Goal: Navigation & Orientation: Find specific page/section

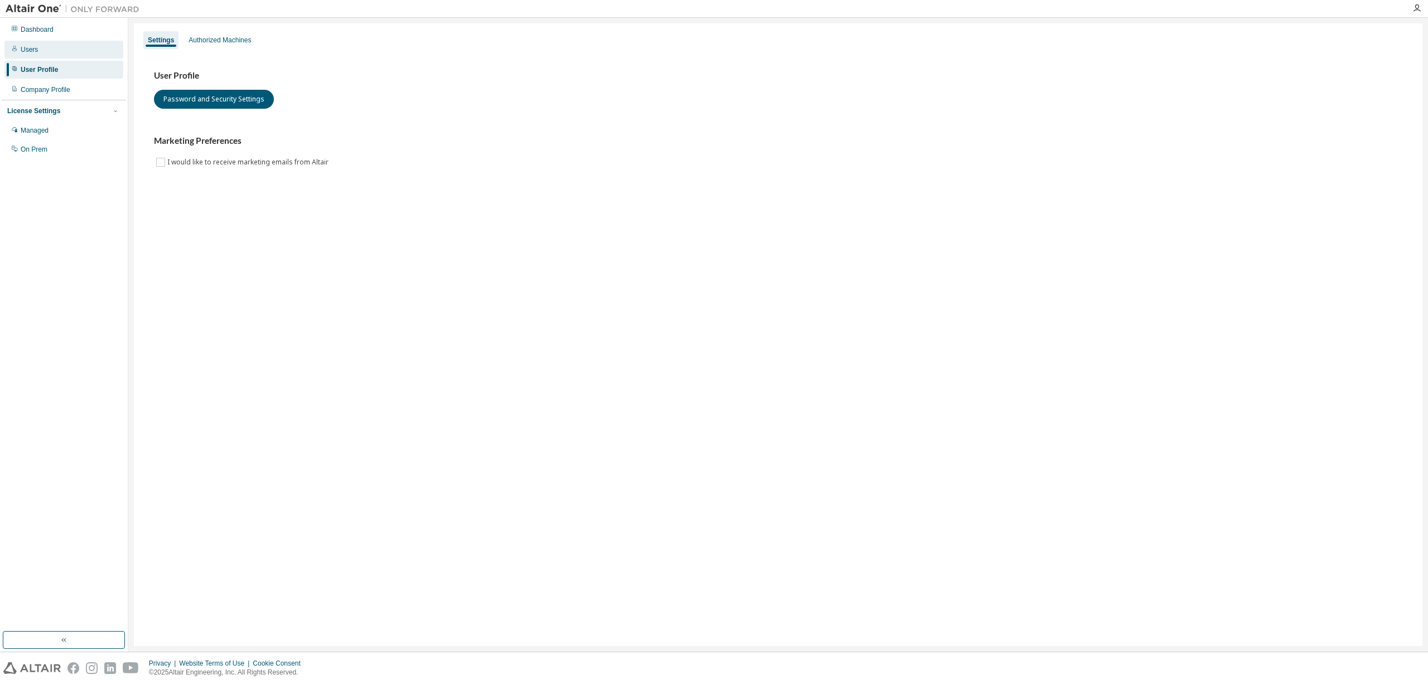
click at [37, 52] on div "Users" at bounding box center [63, 50] width 119 height 18
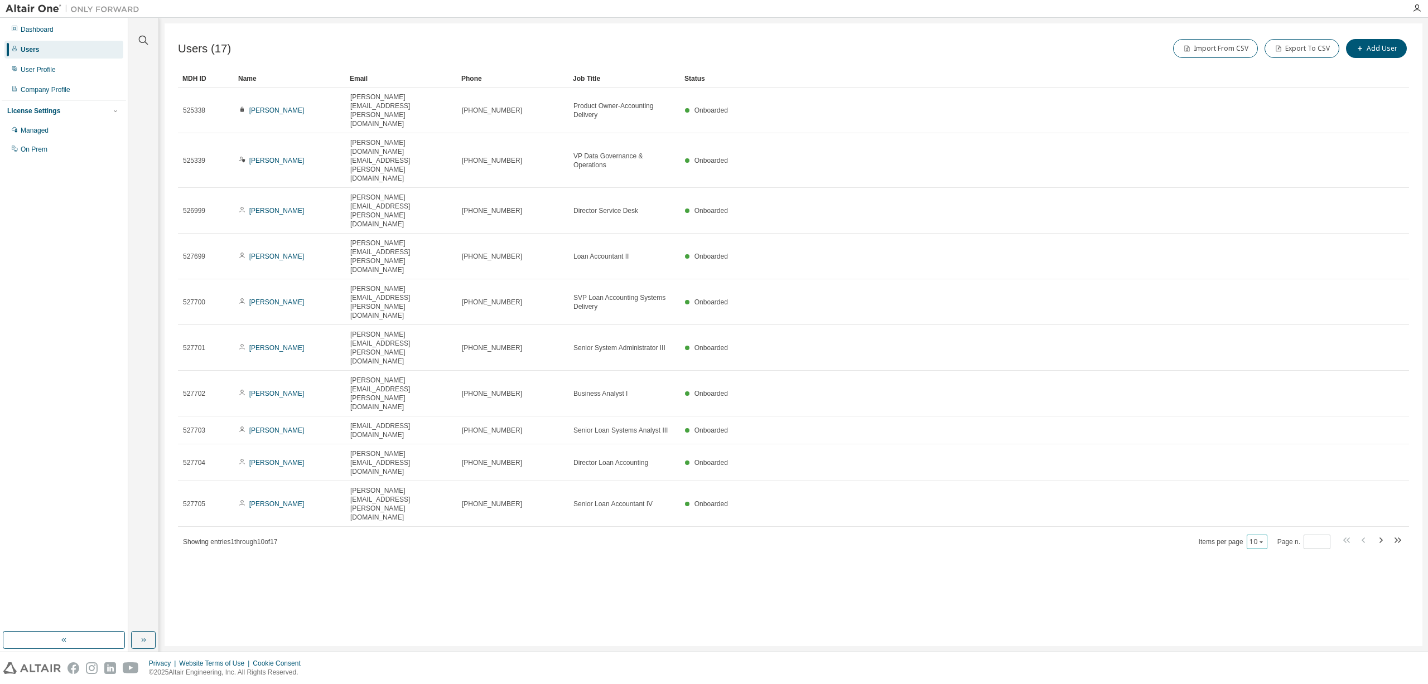
click at [1264, 539] on icon "button" at bounding box center [1261, 542] width 7 height 7
click at [1265, 371] on div "50" at bounding box center [1292, 374] width 89 height 13
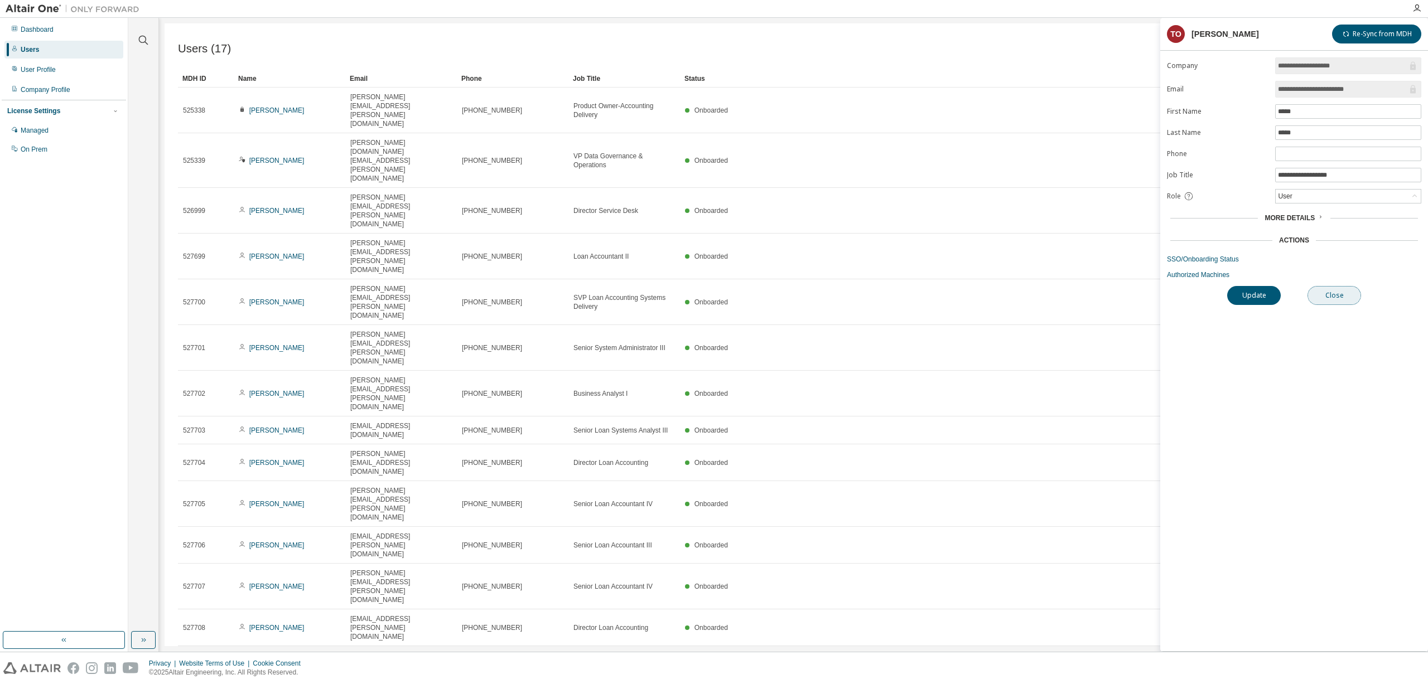
click at [1339, 297] on button "Close" at bounding box center [1334, 295] width 54 height 19
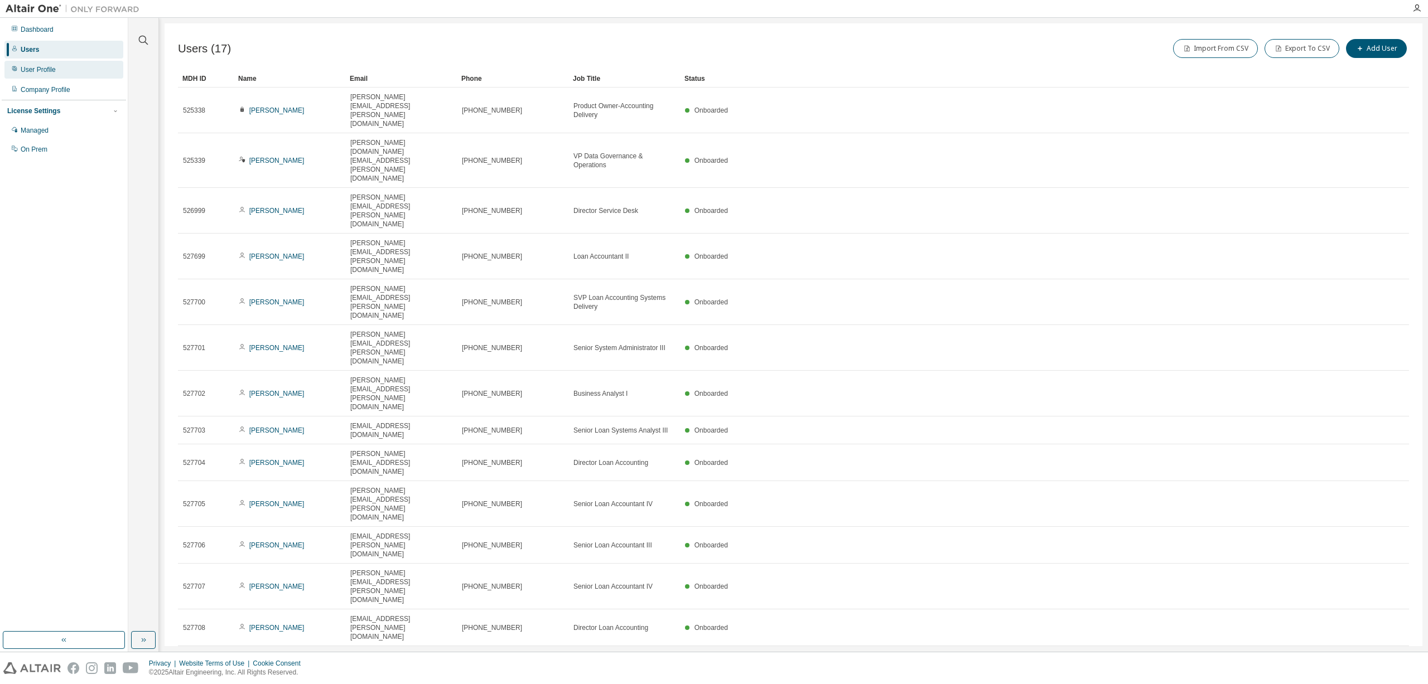
click at [37, 67] on div "User Profile" at bounding box center [38, 69] width 35 height 9
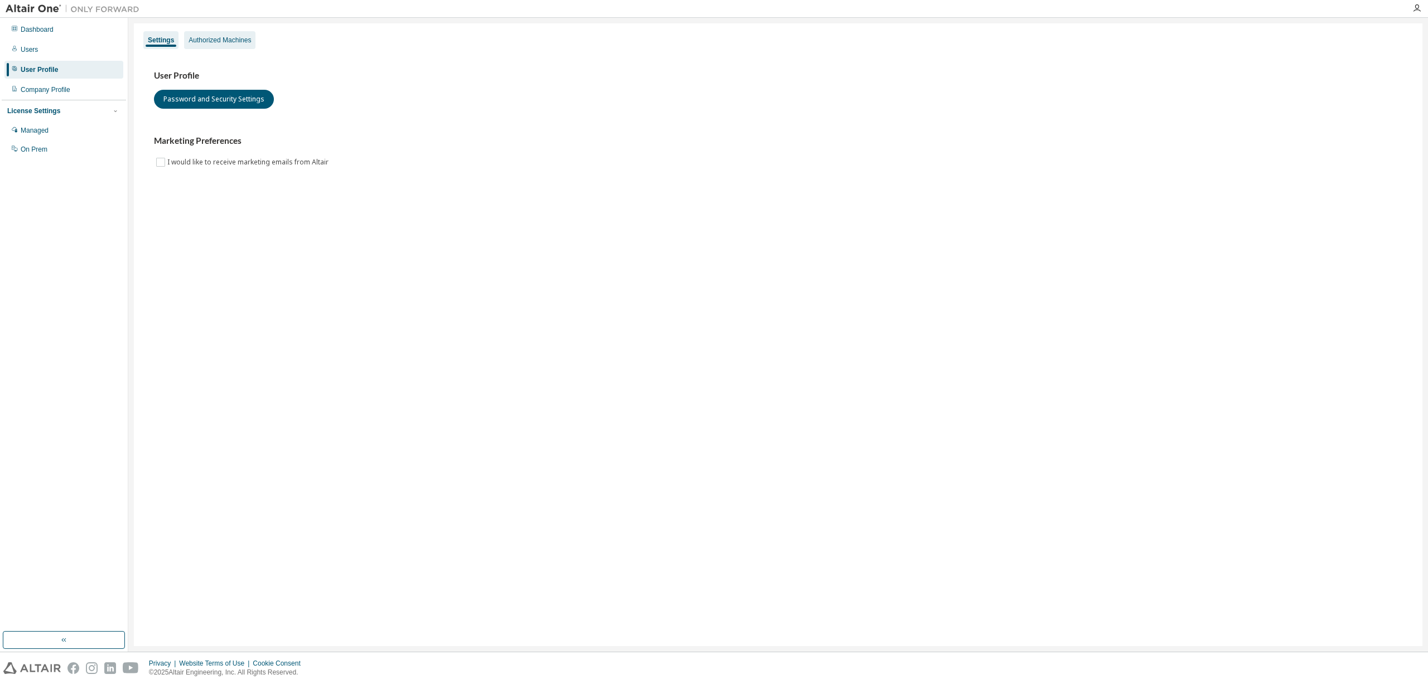
click at [209, 36] on div "Authorized Machines" at bounding box center [220, 40] width 62 height 9
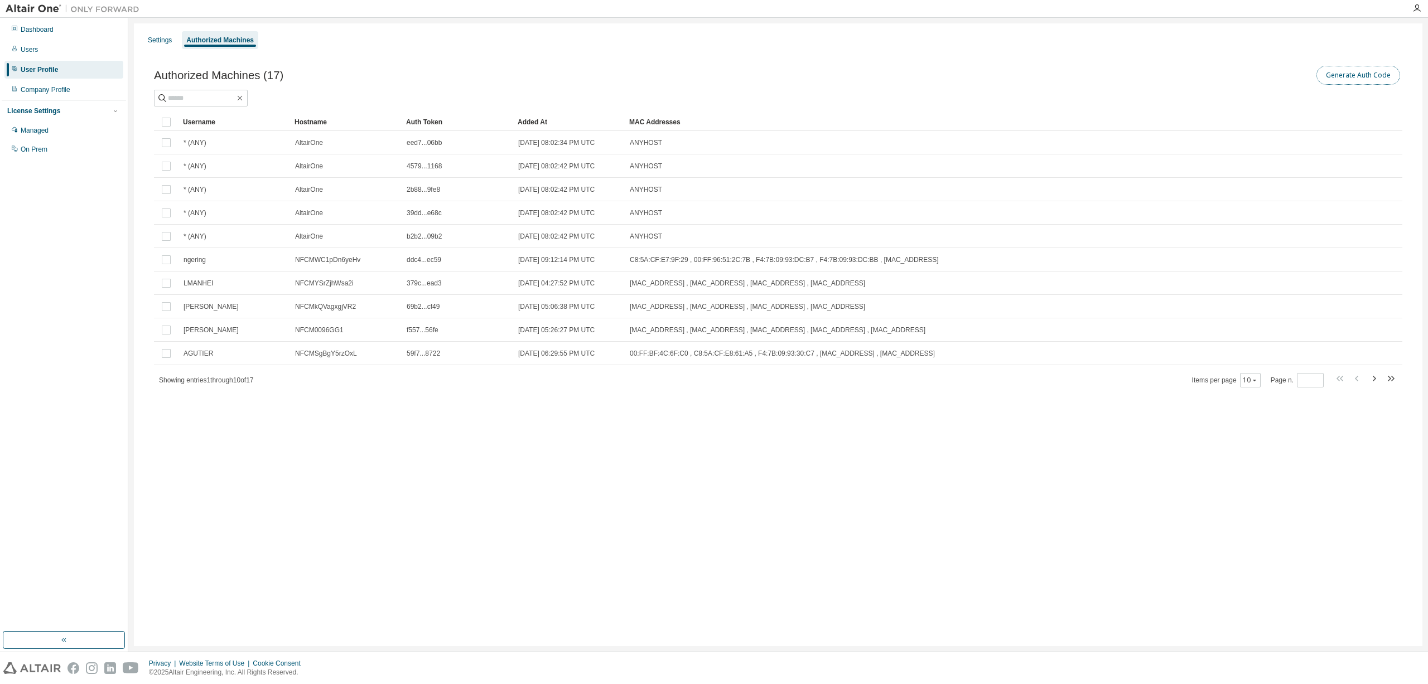
click at [1345, 74] on button "Generate Auth Code" at bounding box center [1358, 75] width 84 height 19
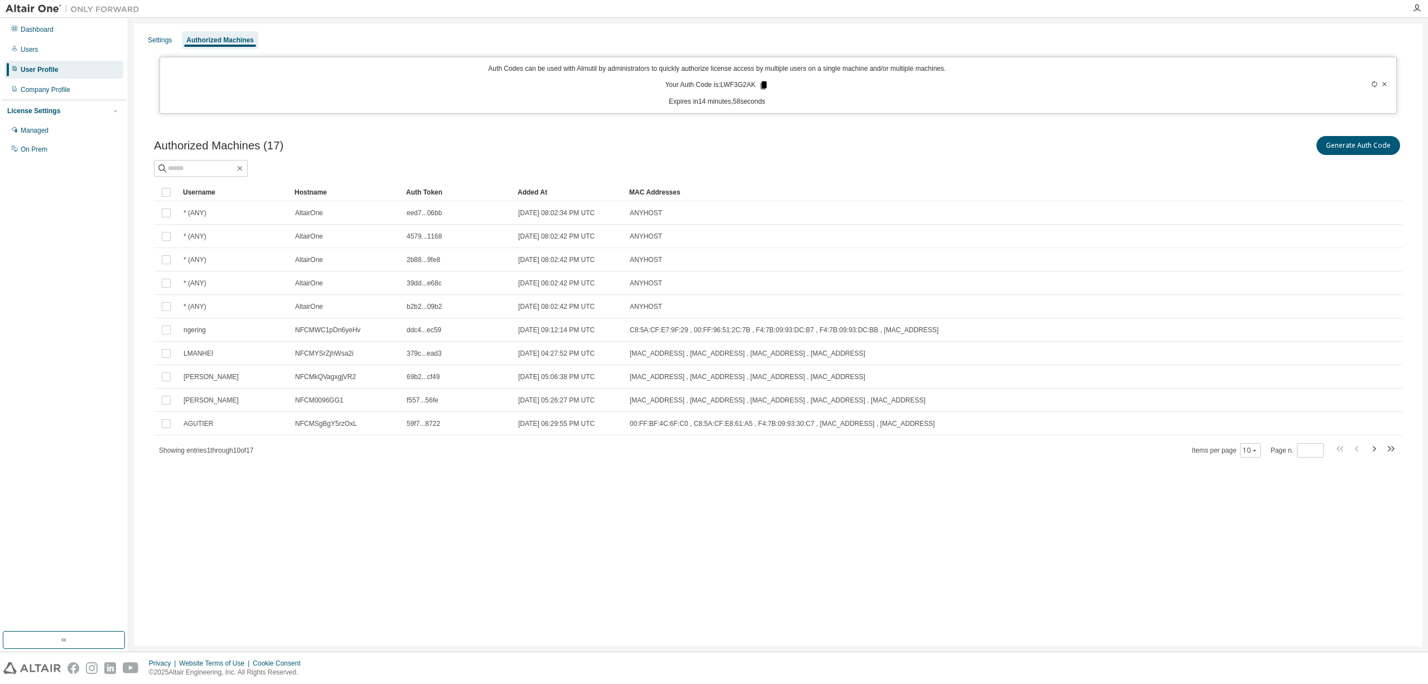
click at [762, 84] on icon at bounding box center [764, 85] width 6 height 8
click at [30, 133] on div "Managed" at bounding box center [35, 130] width 28 height 9
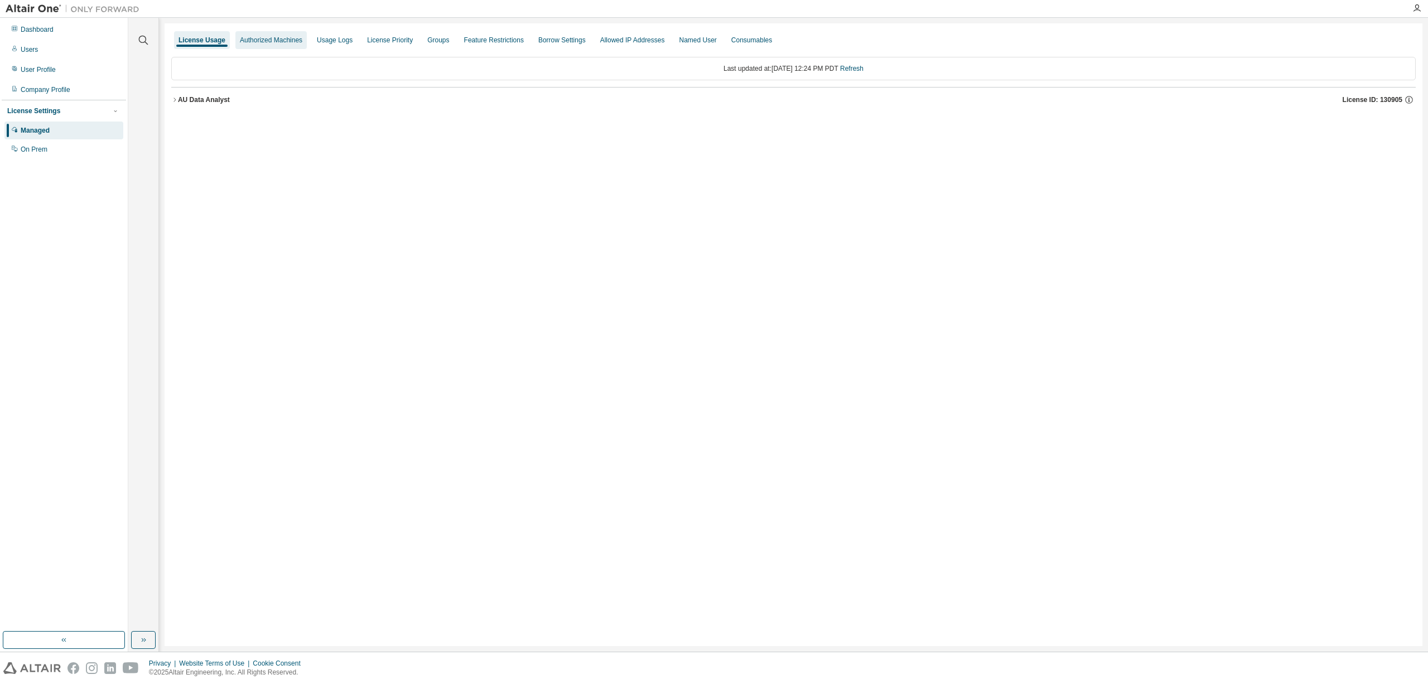
click at [255, 42] on div "Authorized Machines" at bounding box center [271, 40] width 62 height 9
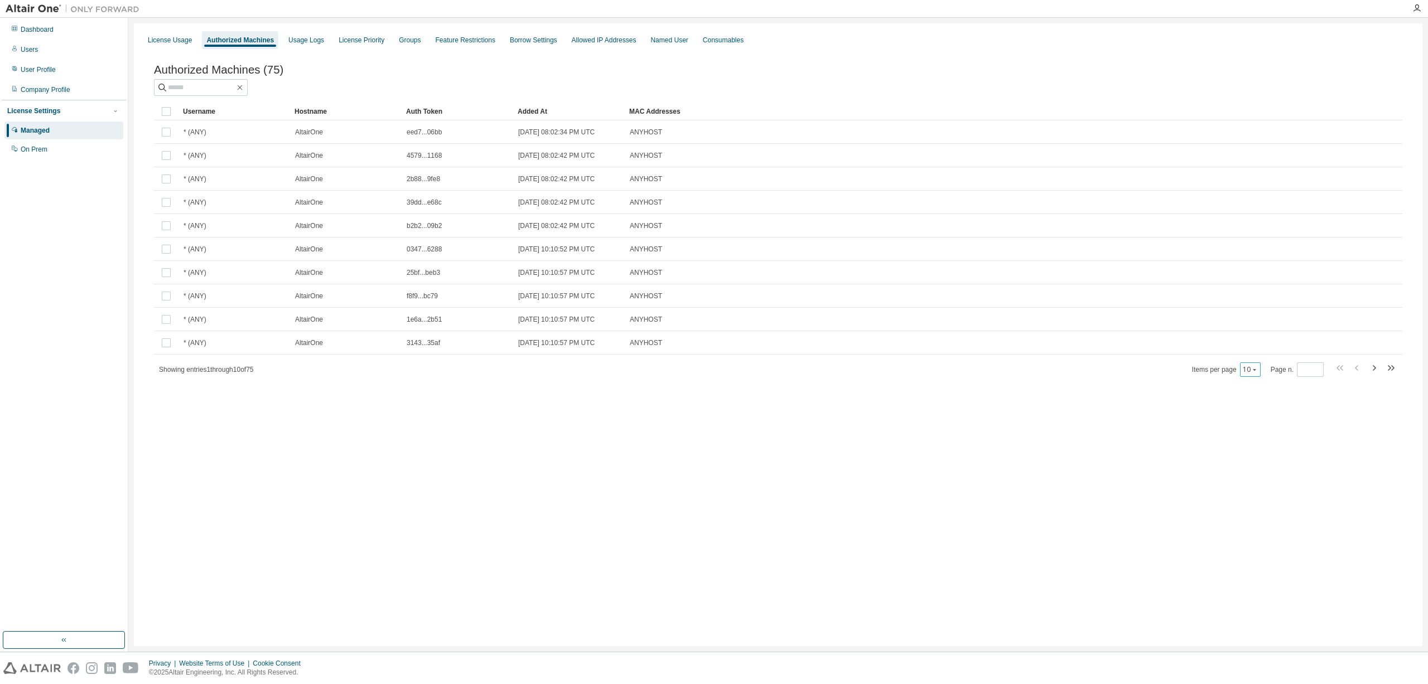
click at [1258, 371] on icon "button" at bounding box center [1254, 369] width 7 height 7
click at [1262, 425] on div "50" at bounding box center [1285, 427] width 89 height 13
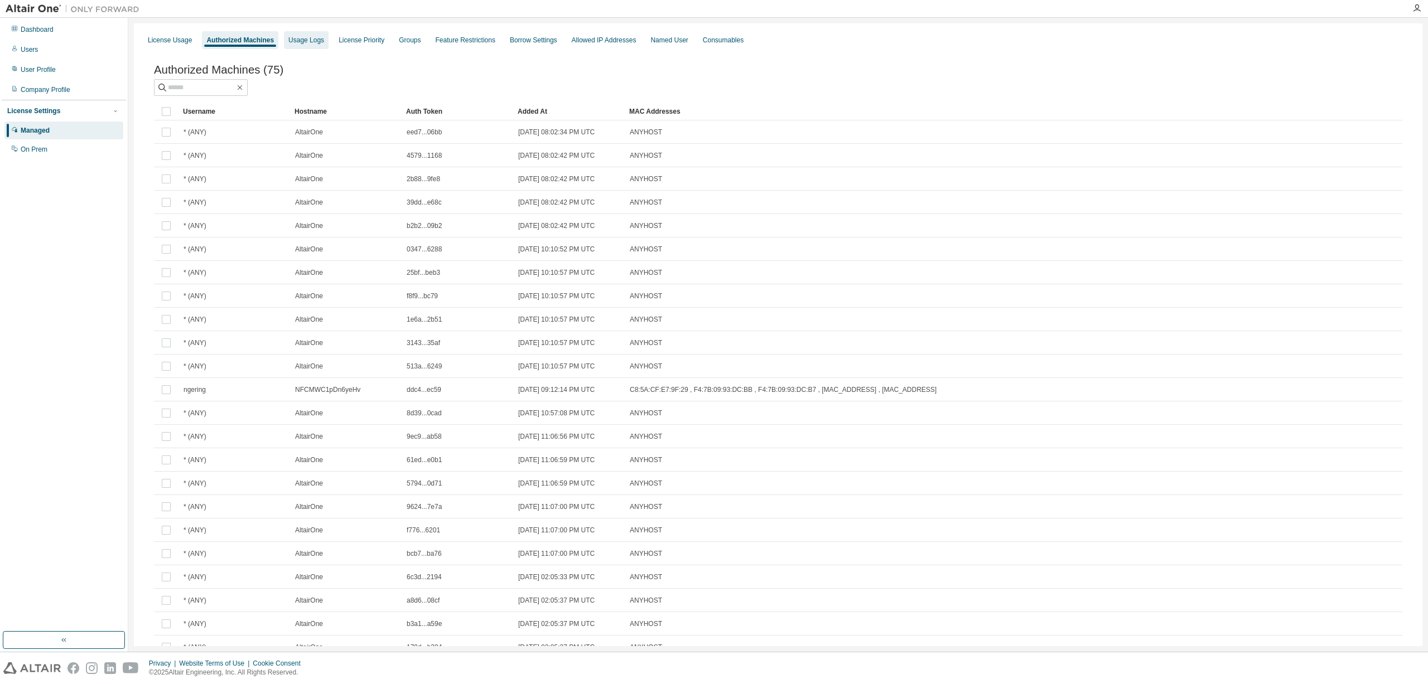
click at [305, 43] on div "Usage Logs" at bounding box center [306, 40] width 36 height 9
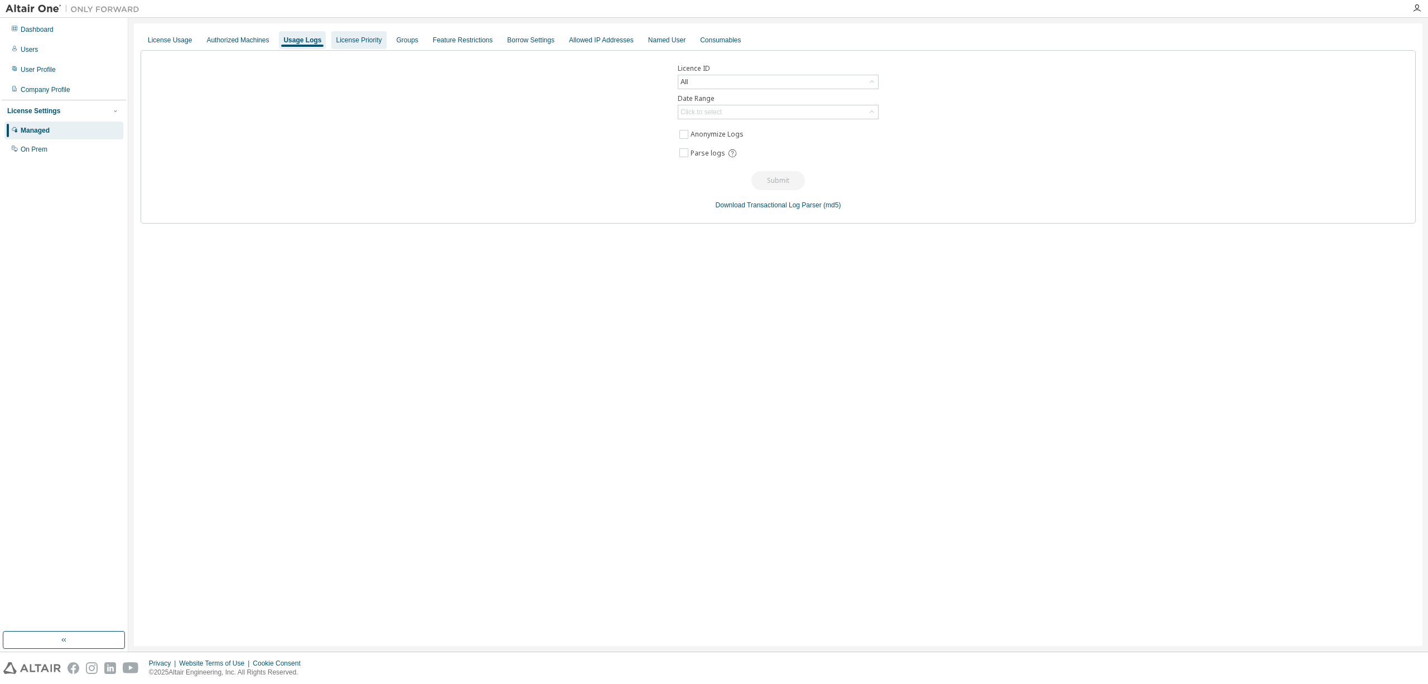
click at [360, 42] on div "License Priority" at bounding box center [359, 40] width 46 height 9
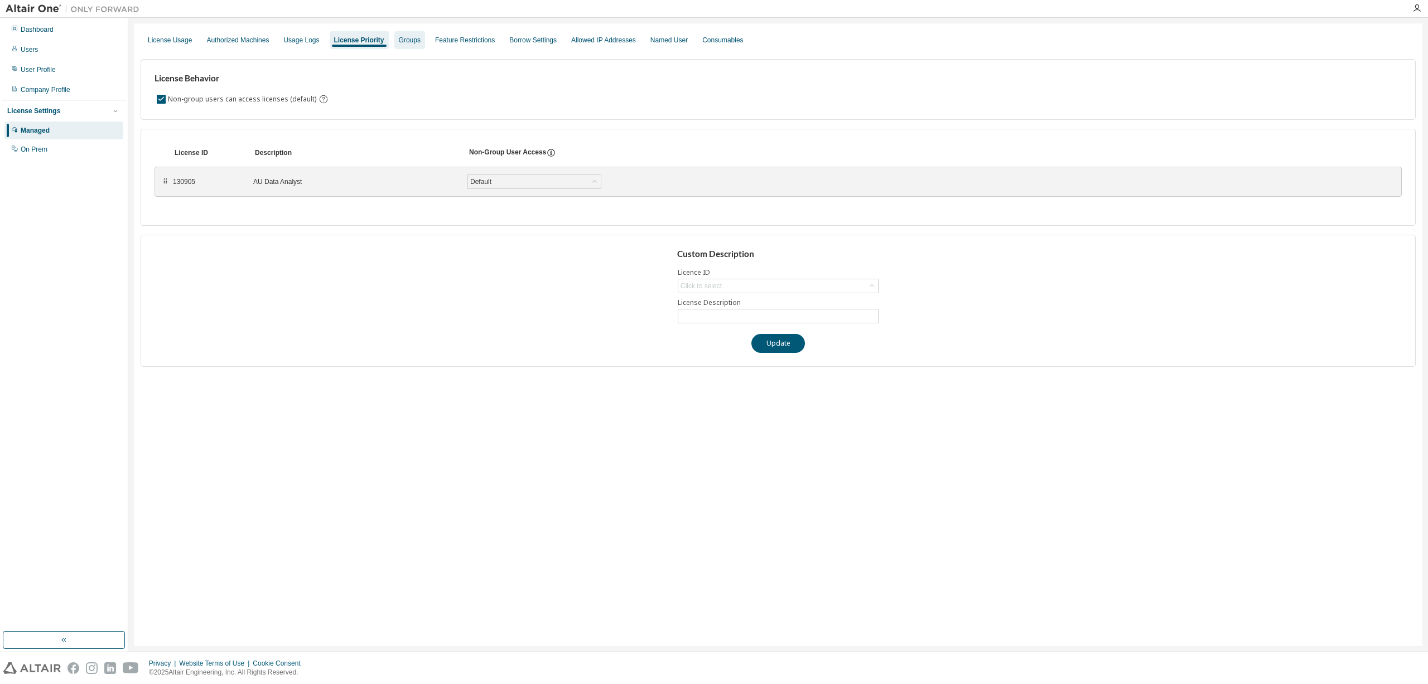
click at [403, 42] on div "Groups" at bounding box center [410, 40] width 22 height 9
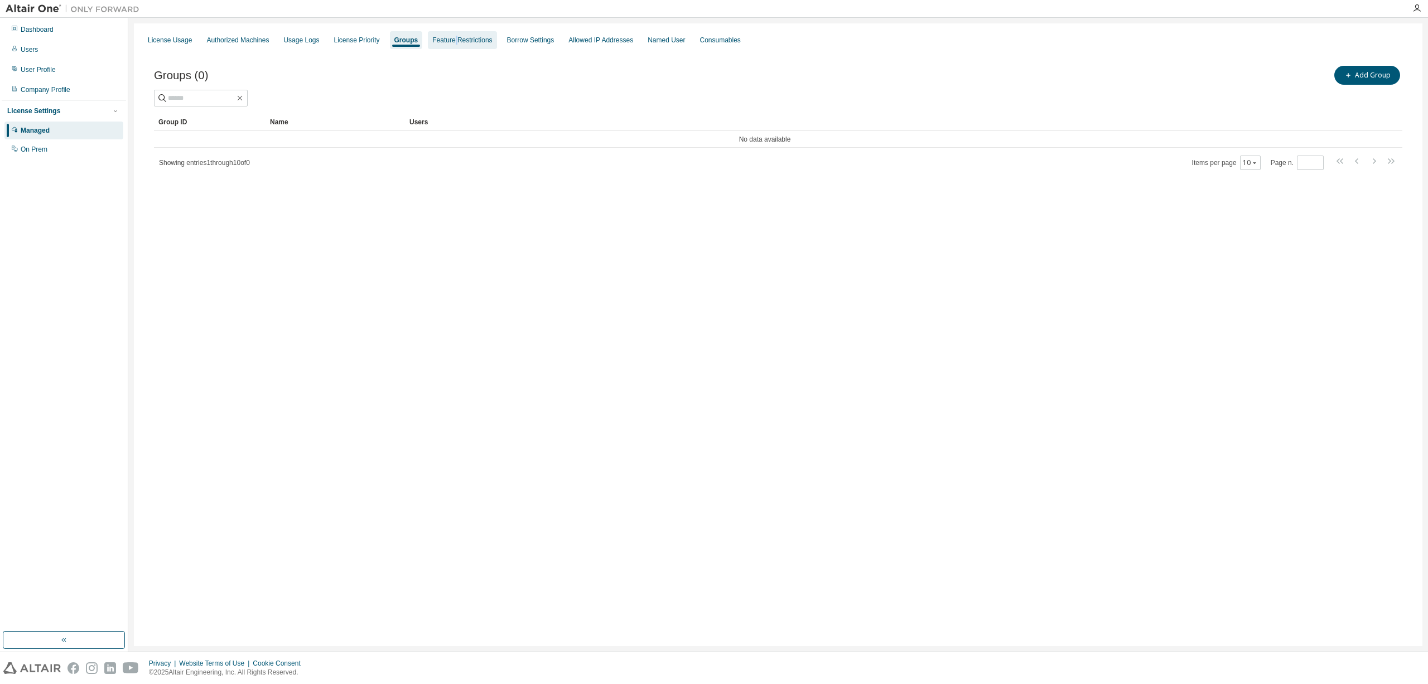
click at [449, 42] on div "Feature Restrictions" at bounding box center [462, 40] width 60 height 9
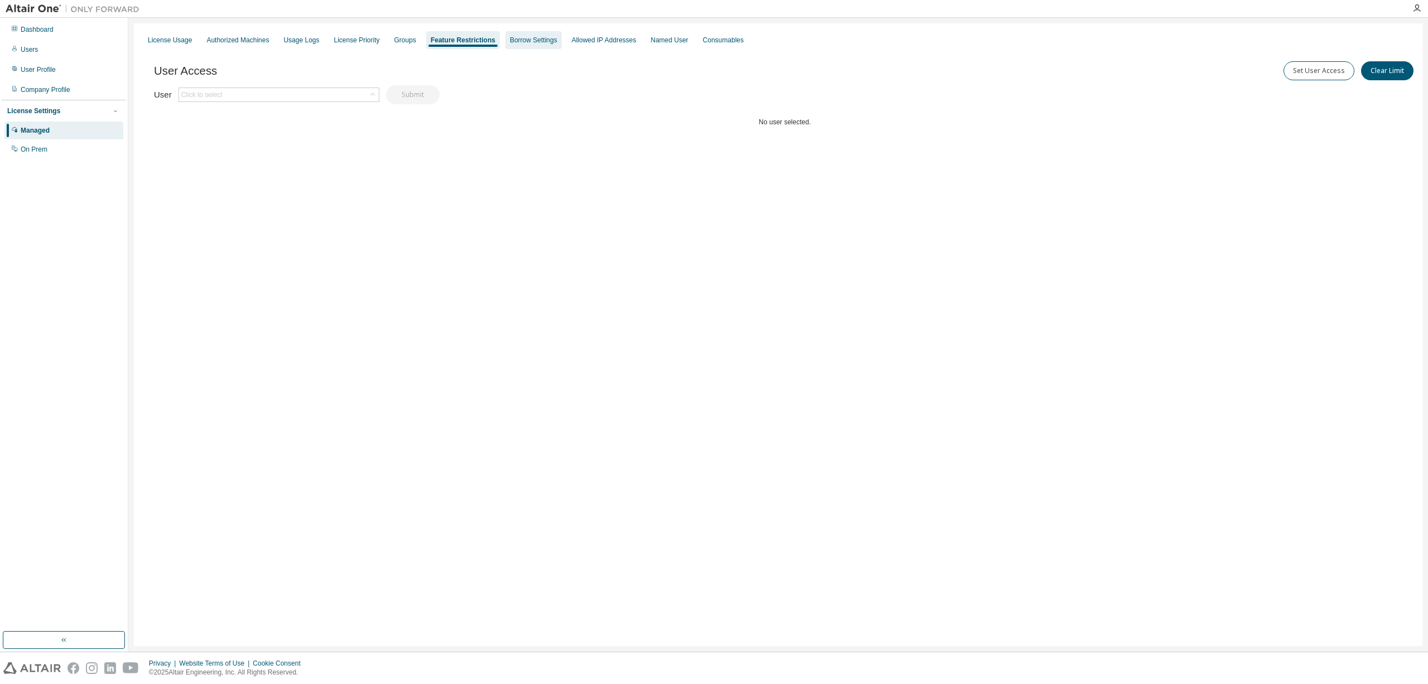
click at [510, 39] on div "Borrow Settings" at bounding box center [533, 40] width 47 height 9
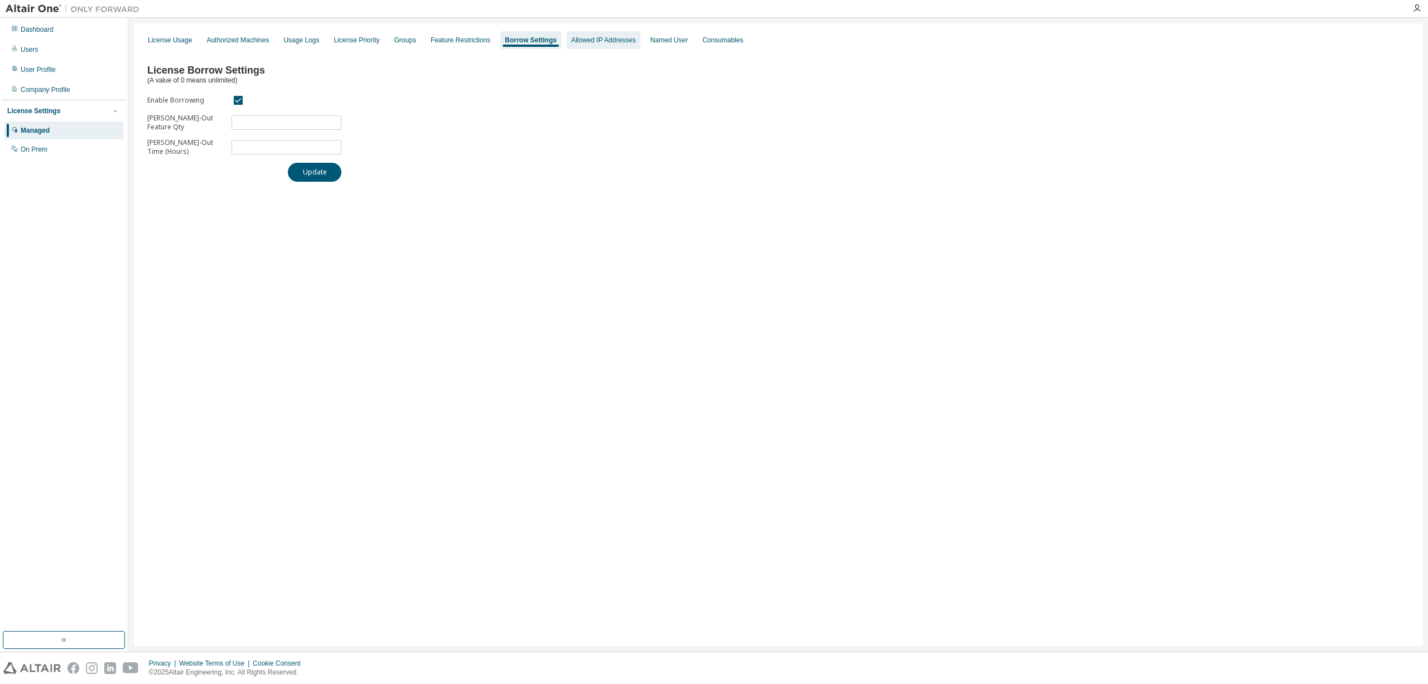
click at [605, 38] on div "Allowed IP Addresses" at bounding box center [603, 40] width 65 height 9
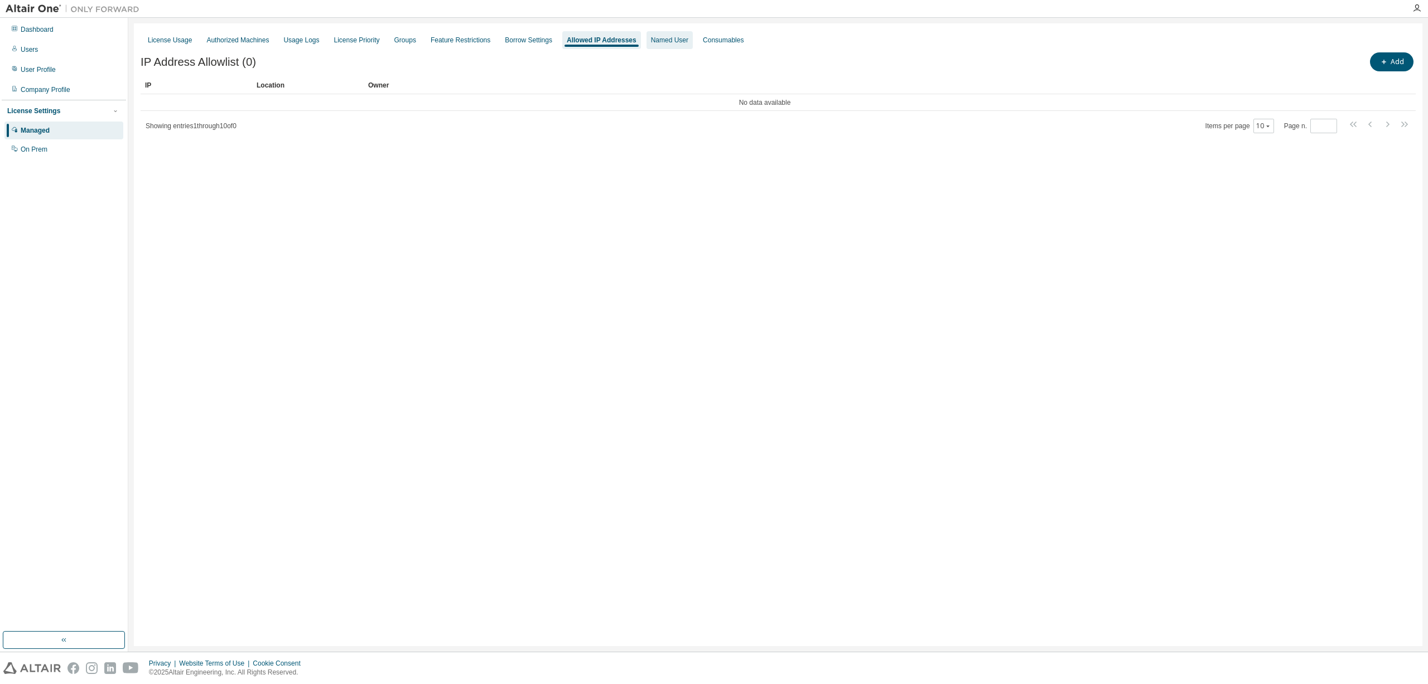
click at [668, 37] on div "Named User" at bounding box center [669, 40] width 37 height 9
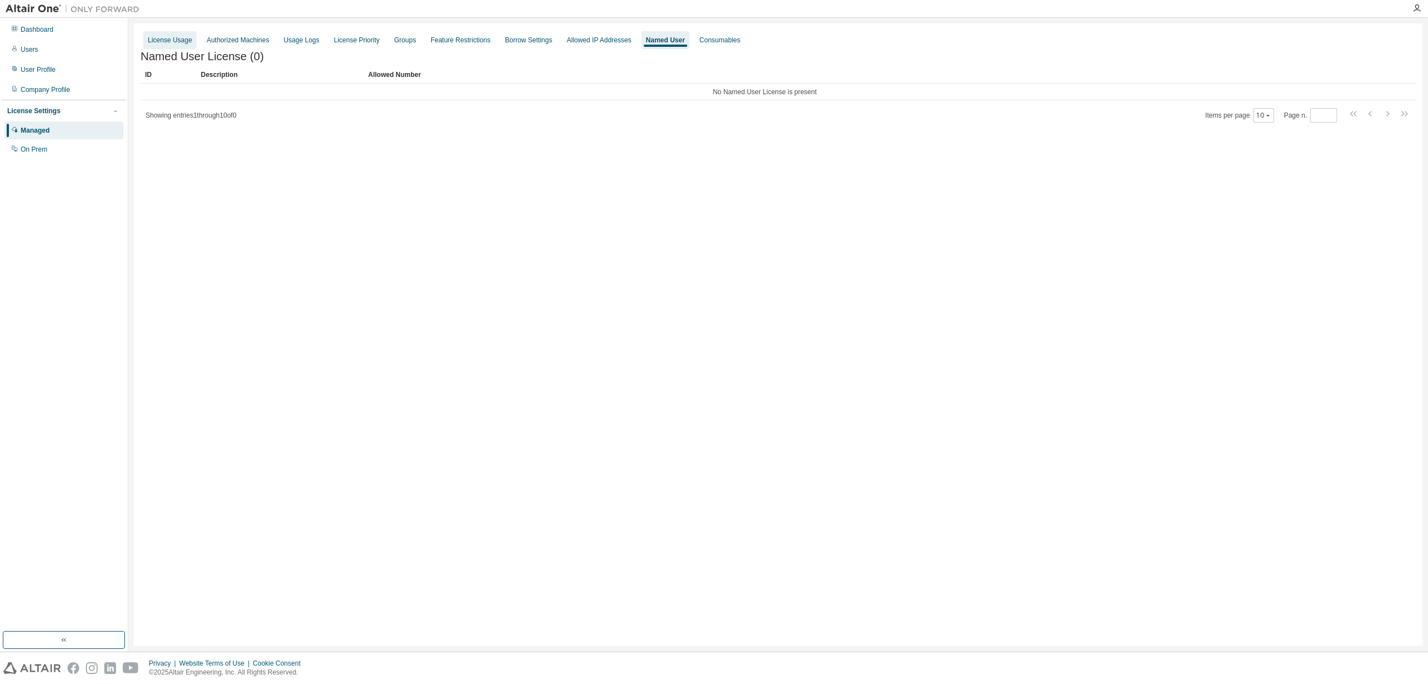
click at [171, 40] on div "License Usage" at bounding box center [170, 40] width 44 height 9
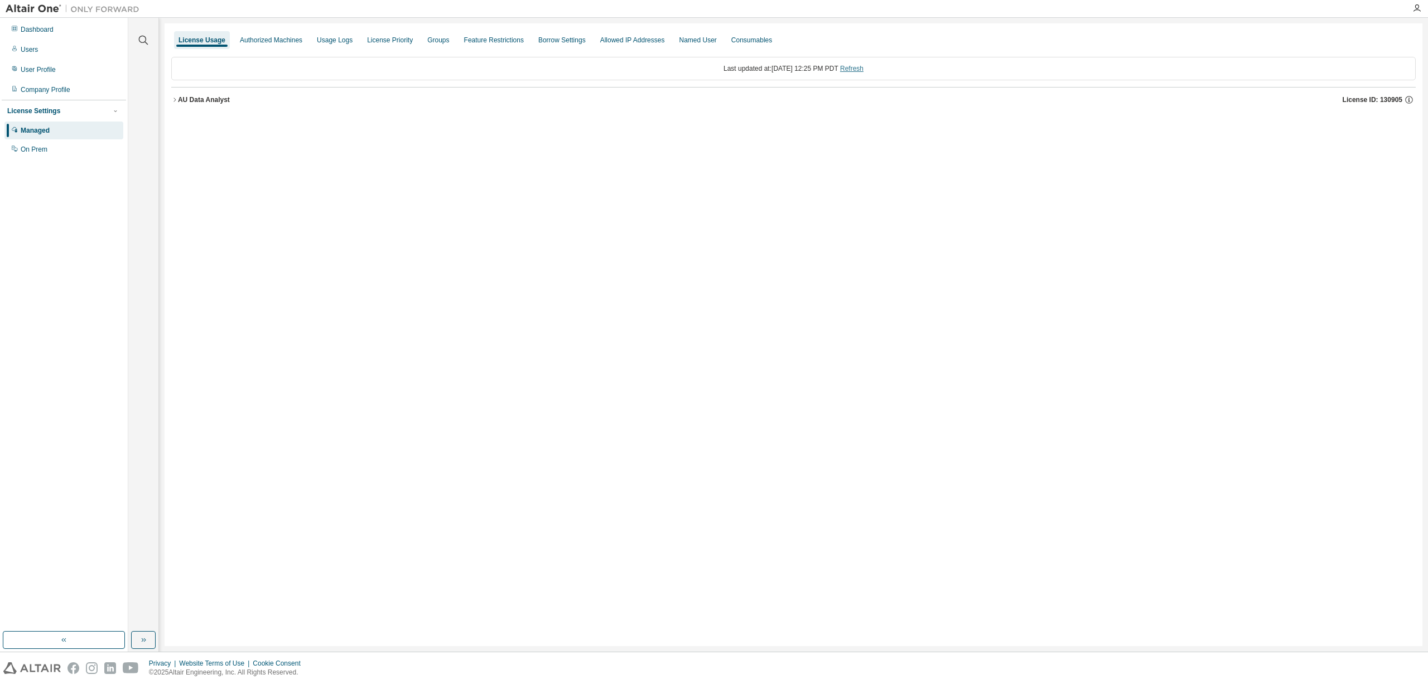
click at [863, 69] on link "Refresh" at bounding box center [851, 69] width 23 height 8
click at [172, 99] on icon "button" at bounding box center [174, 99] width 7 height 7
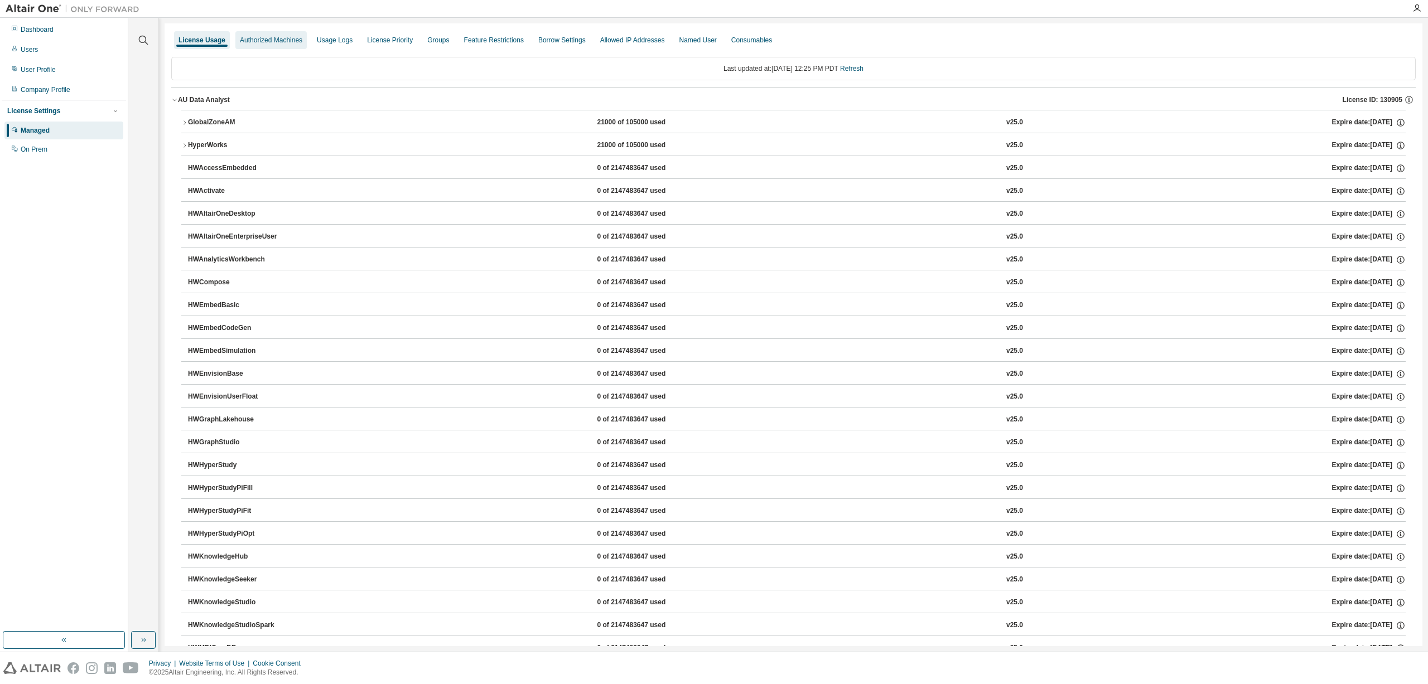
click at [263, 37] on div "Authorized Machines" at bounding box center [271, 40] width 62 height 9
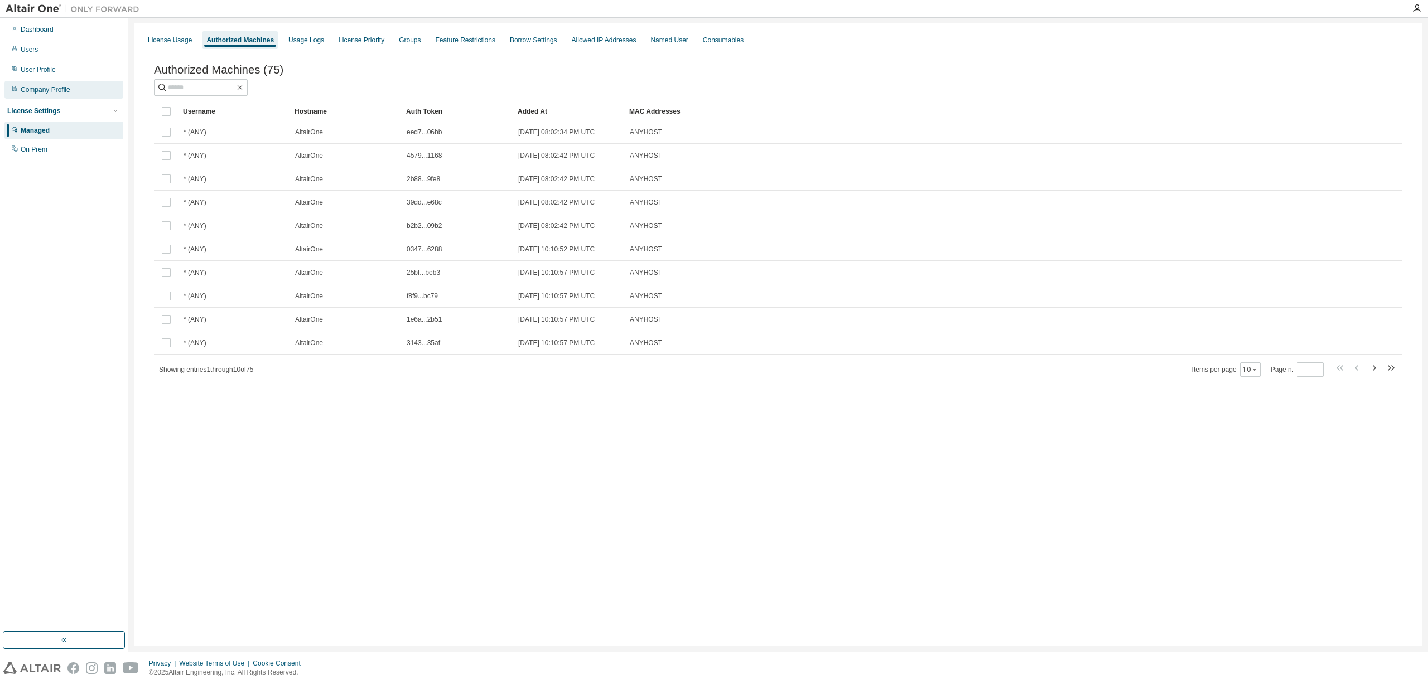
click at [40, 89] on div "Company Profile" at bounding box center [46, 89] width 50 height 9
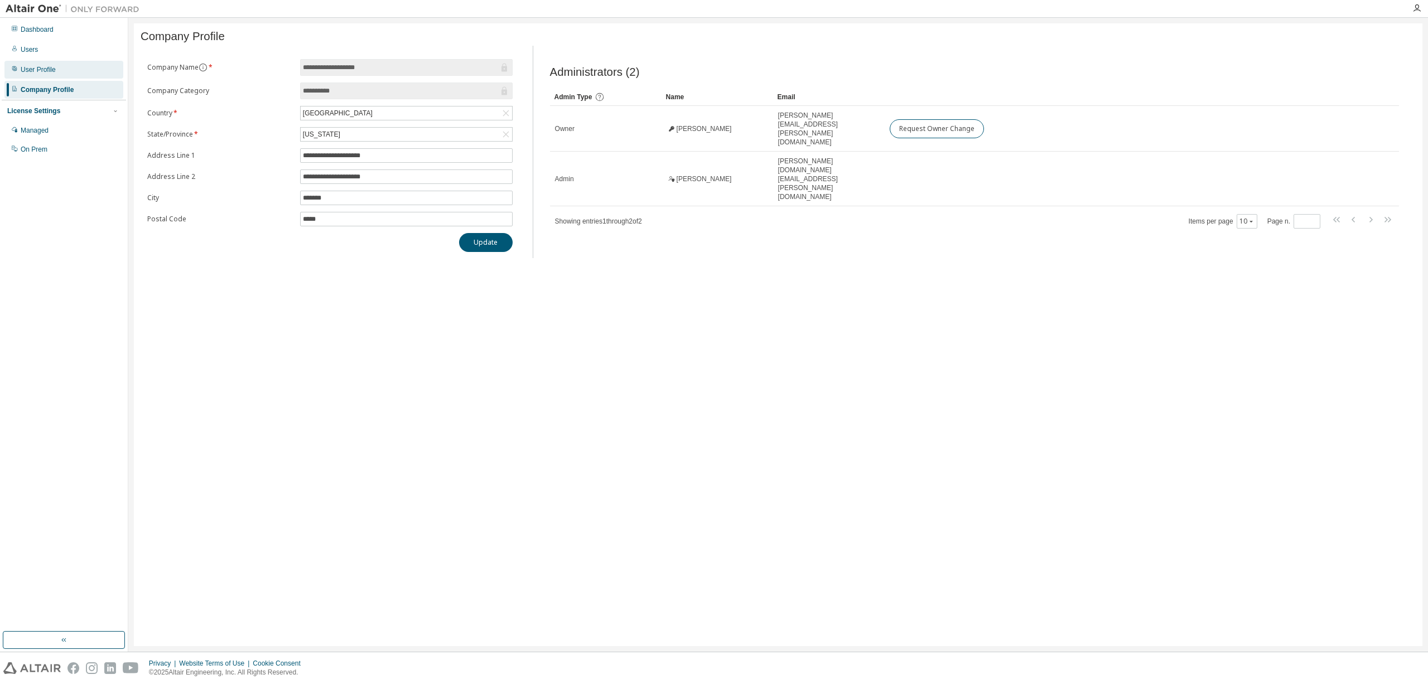
click at [42, 71] on div "User Profile" at bounding box center [38, 69] width 35 height 9
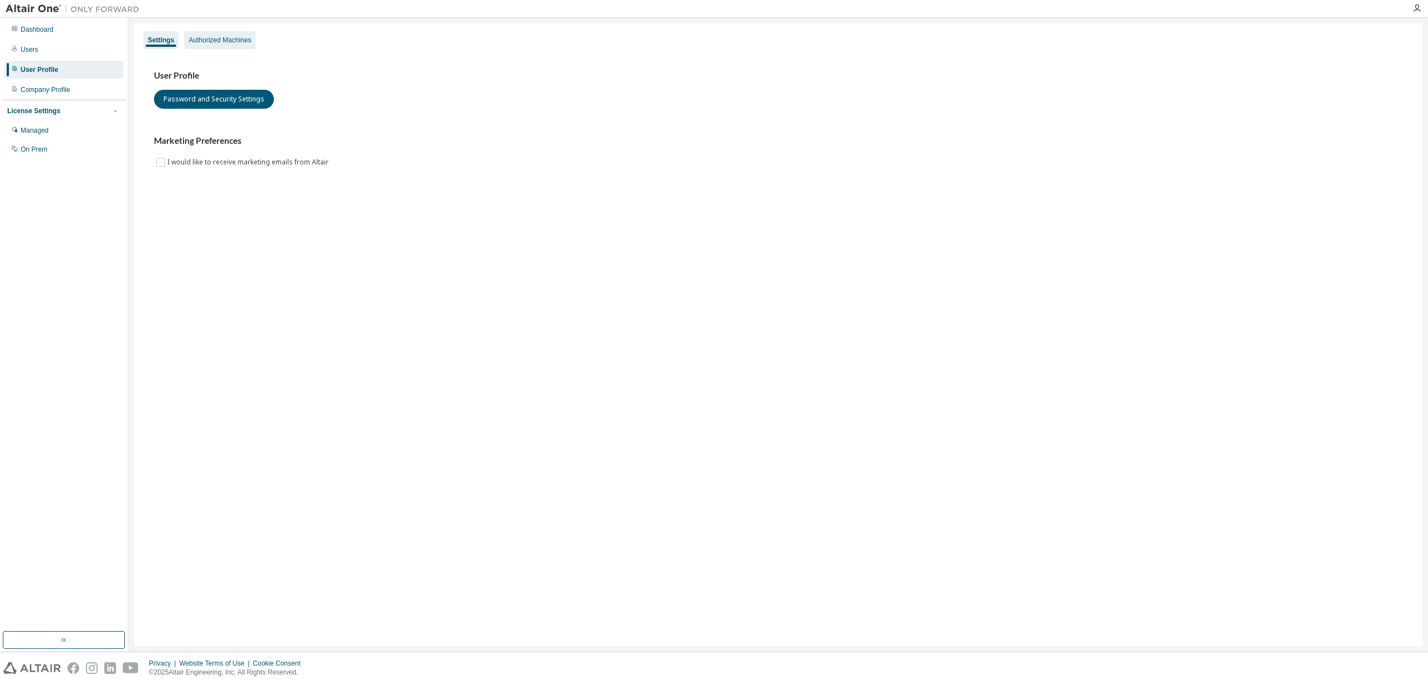
click at [214, 46] on div "Authorized Machines" at bounding box center [219, 40] width 71 height 18
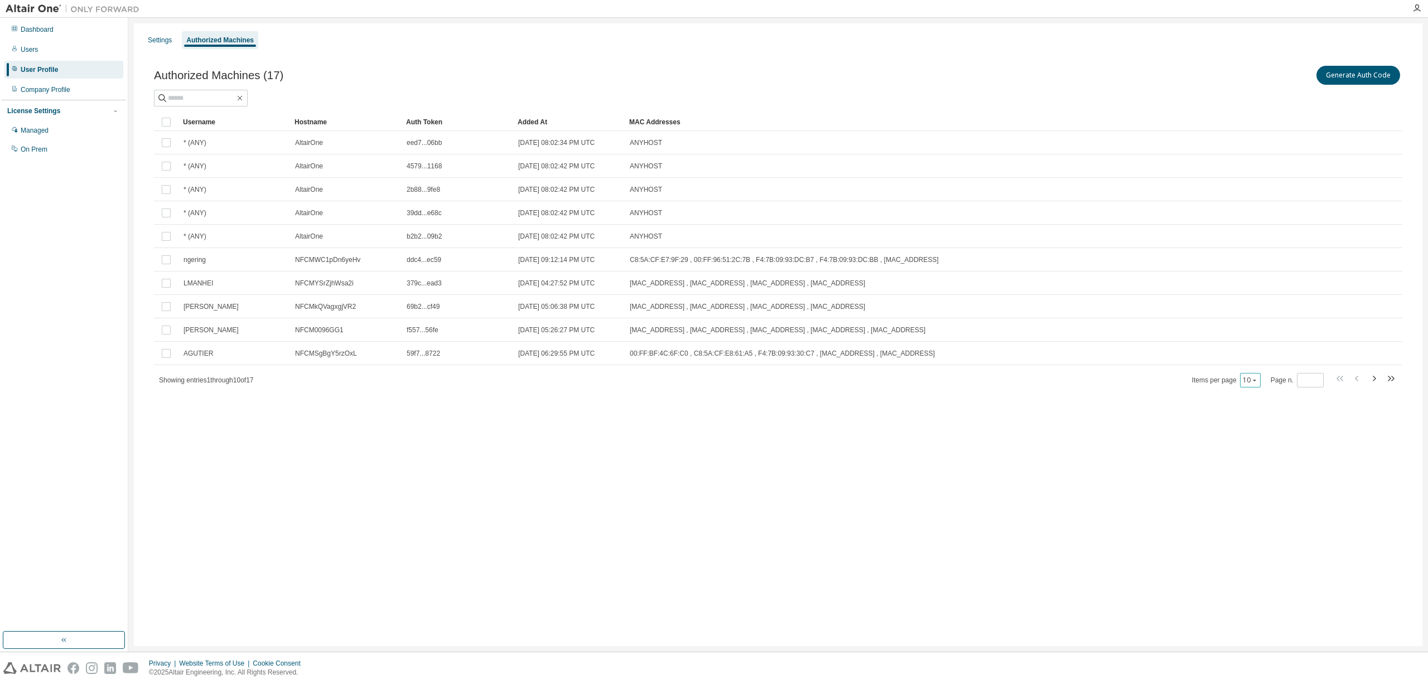
click at [1256, 381] on icon "button" at bounding box center [1254, 380] width 7 height 7
click at [1264, 434] on div "50" at bounding box center [1285, 435] width 89 height 13
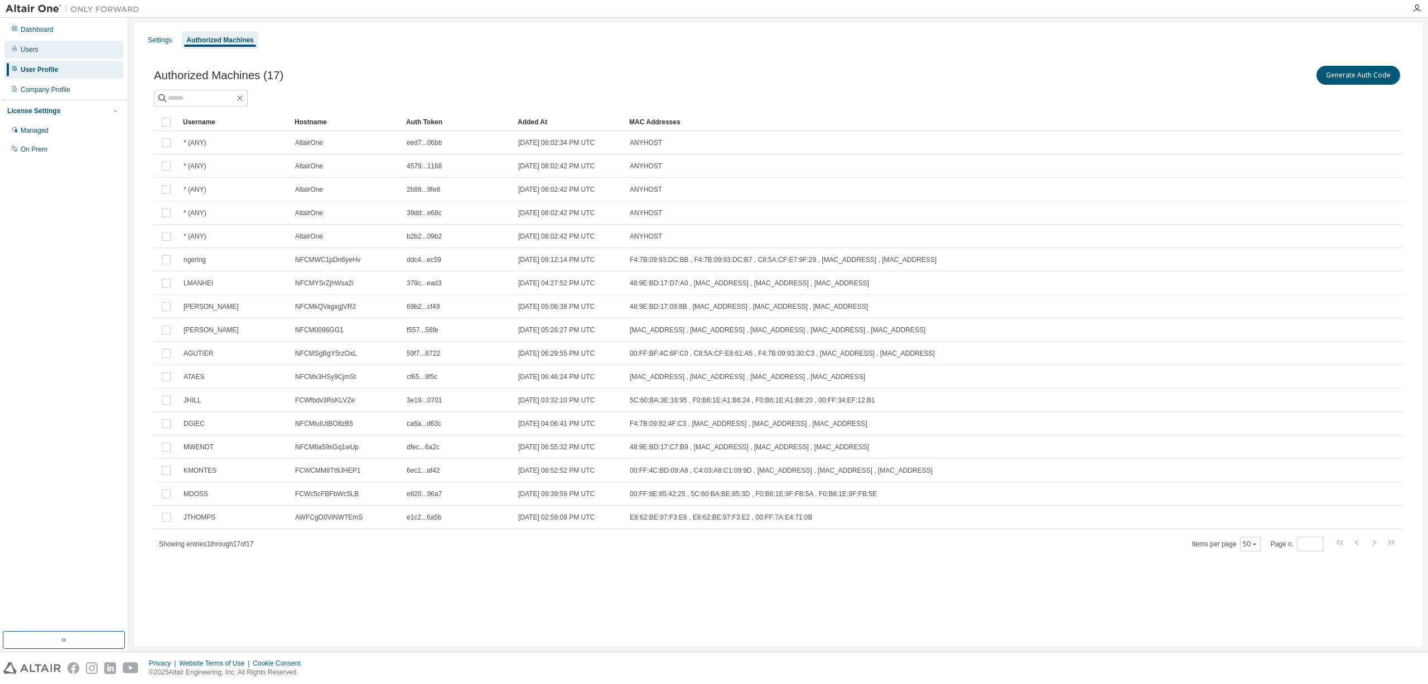
click at [32, 52] on div "Users" at bounding box center [29, 49] width 17 height 9
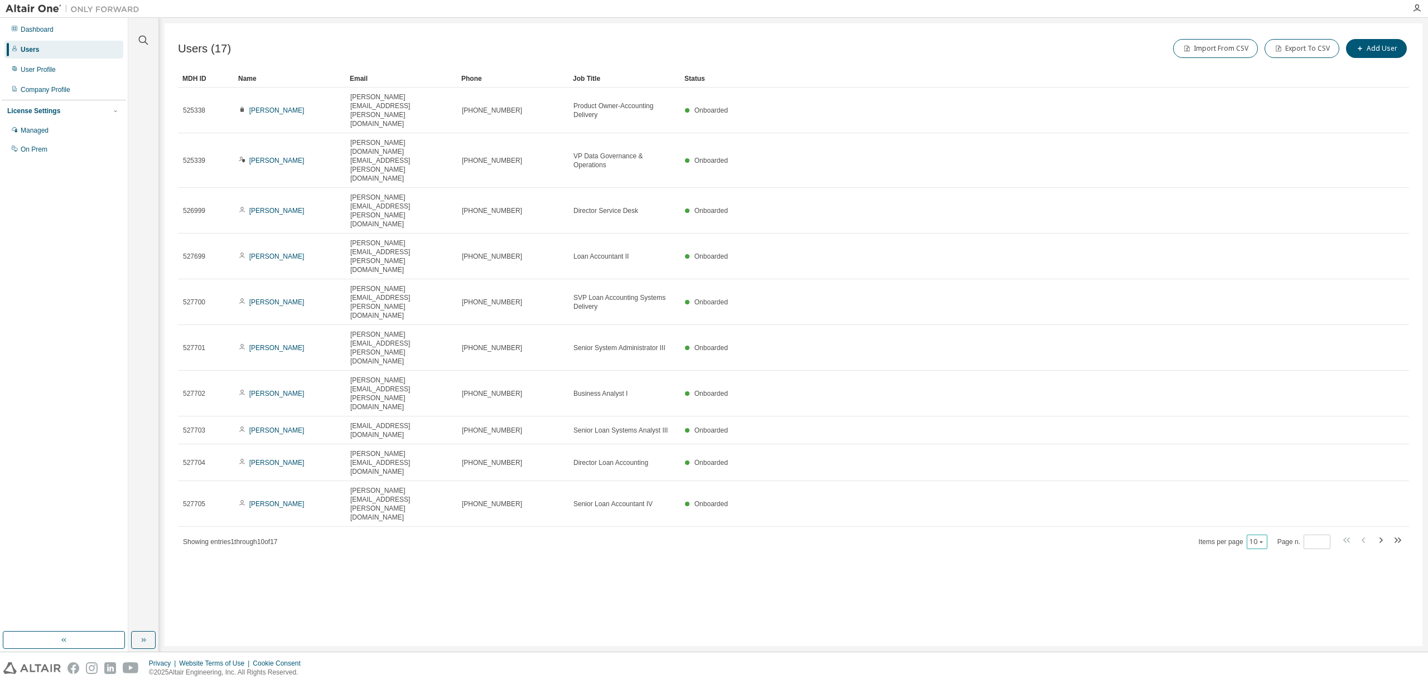
click at [1264, 539] on icon "button" at bounding box center [1261, 542] width 7 height 7
click at [1262, 374] on div "50" at bounding box center [1292, 374] width 89 height 13
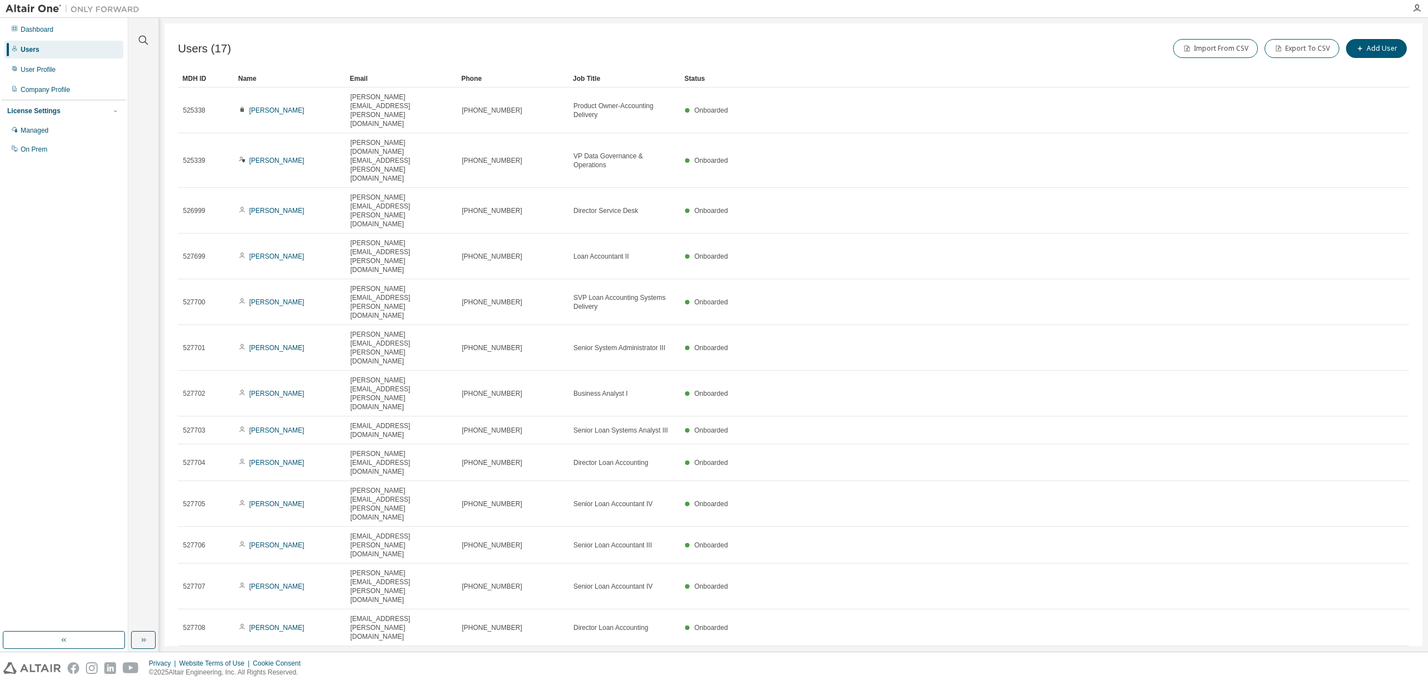
click at [28, 7] on img at bounding box center [75, 8] width 139 height 11
click at [95, 12] on img at bounding box center [75, 8] width 139 height 11
click at [53, 9] on img at bounding box center [75, 8] width 139 height 11
click at [1414, 8] on icon "button" at bounding box center [1416, 8] width 9 height 9
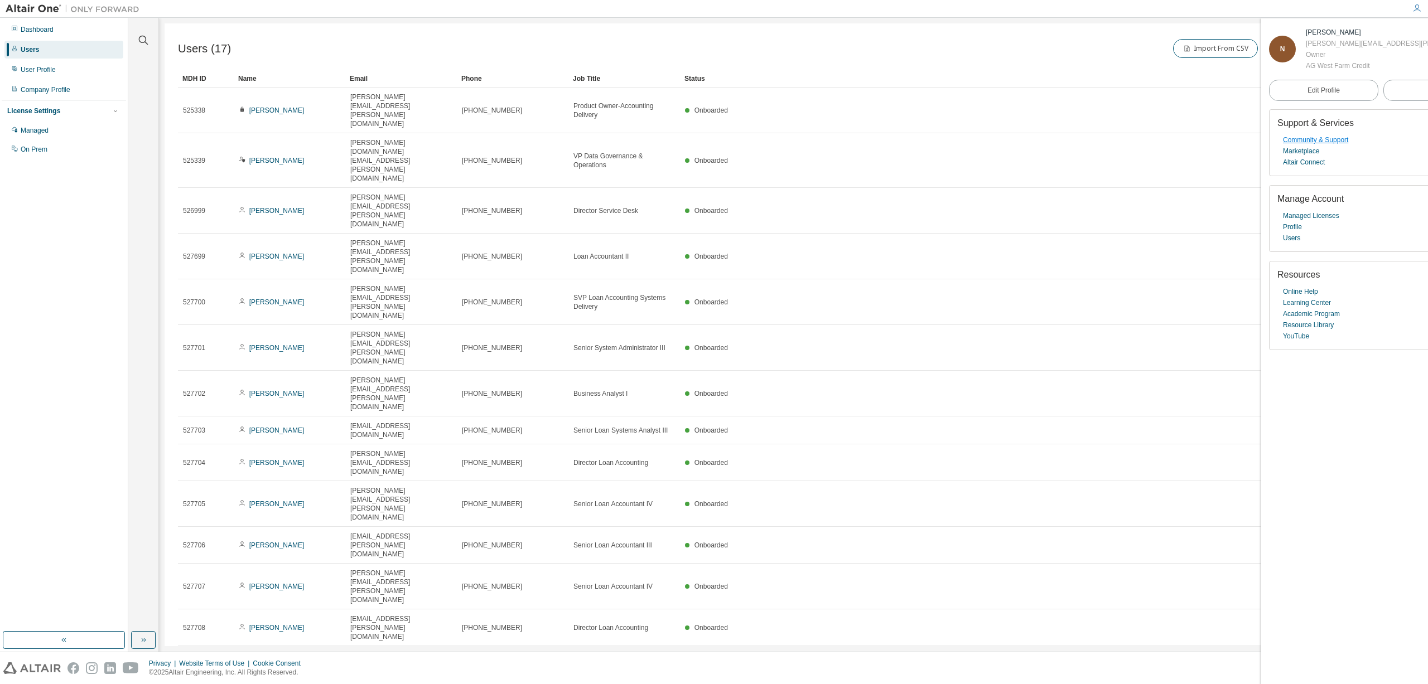
click at [1318, 137] on link "Community & Support" at bounding box center [1315, 139] width 65 height 11
click at [32, 72] on div "User Profile" at bounding box center [38, 69] width 35 height 9
